Goal: Book appointment/travel/reservation

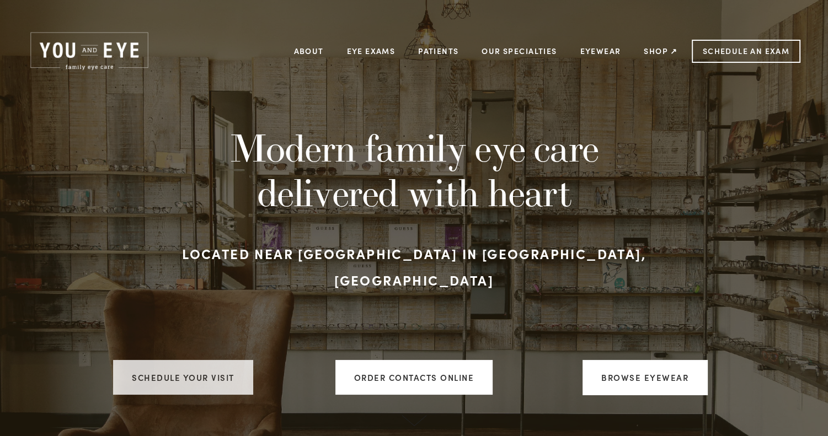
click at [170, 362] on link "Schedule your visit" at bounding box center [183, 377] width 140 height 35
click at [211, 362] on link "Schedule your visit" at bounding box center [183, 377] width 140 height 35
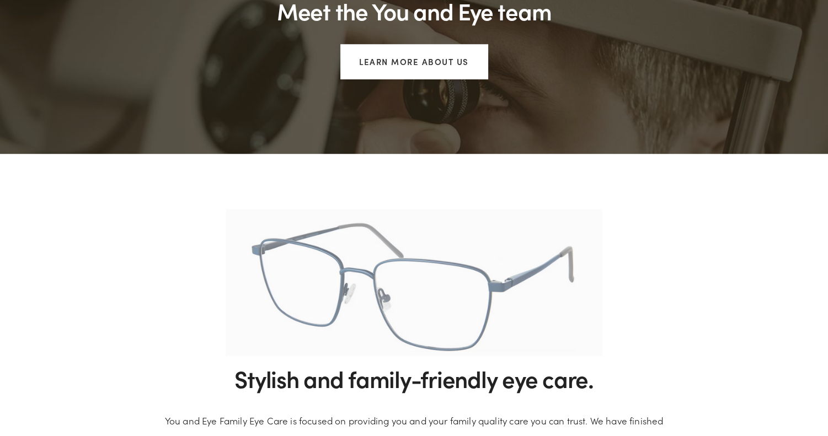
scroll to position [941, 0]
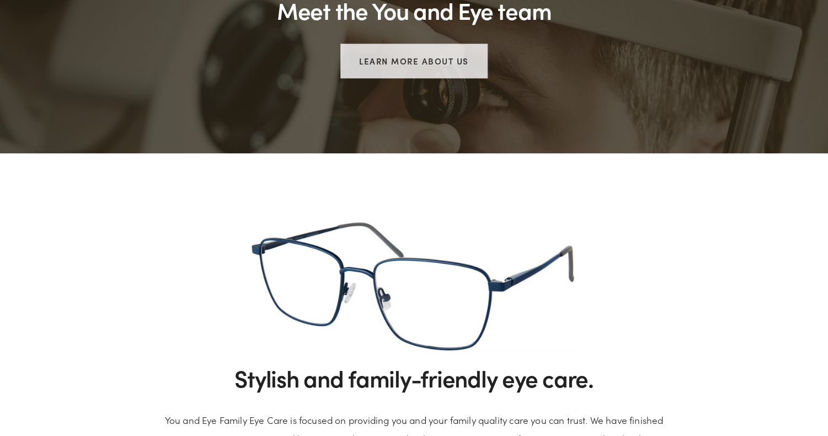
click at [405, 68] on link "Learn more about us" at bounding box center [413, 61] width 147 height 35
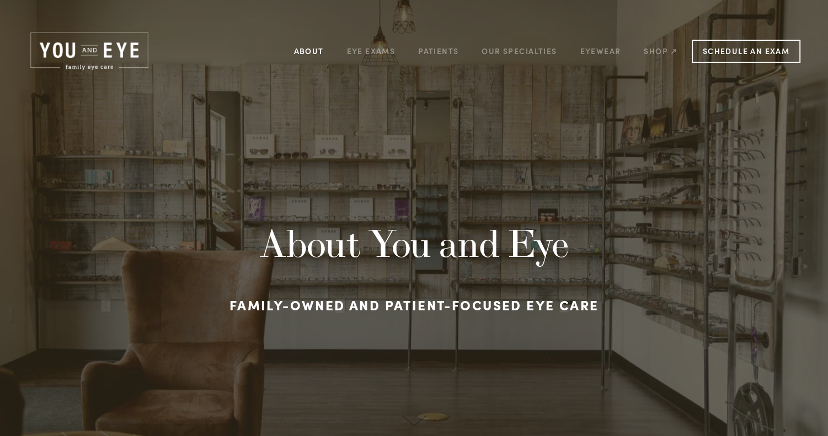
click at [317, 51] on link "About" at bounding box center [309, 50] width 30 height 17
click at [367, 51] on link "Eye Exams" at bounding box center [371, 50] width 49 height 17
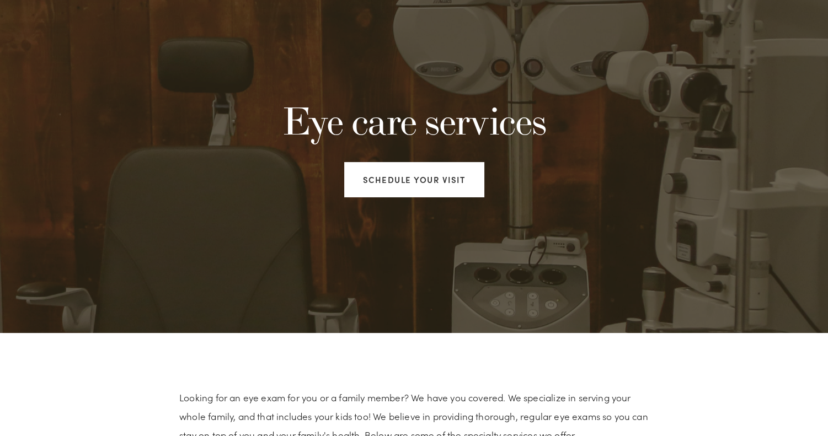
scroll to position [3, 0]
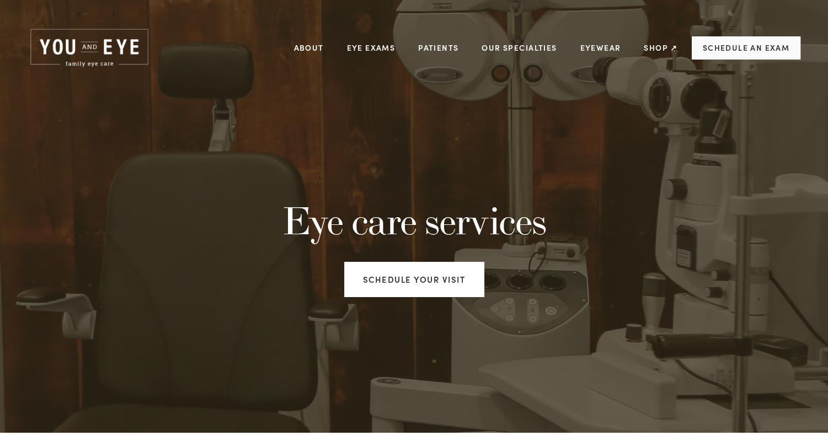
click at [742, 47] on link "Schedule an Exam" at bounding box center [746, 47] width 109 height 23
